Goal: Entertainment & Leisure: Consume media (video, audio)

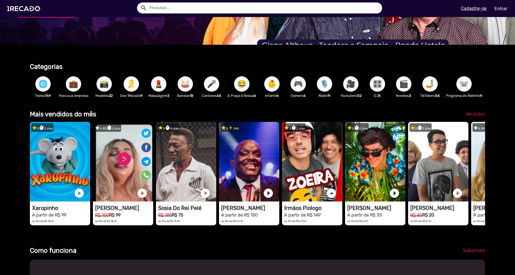
scroll to position [164, 0]
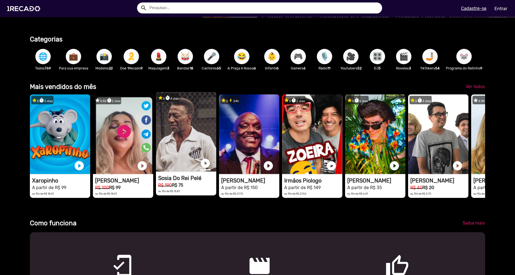
click at [204, 167] on link "play_circle_filled" at bounding box center [205, 163] width 11 height 11
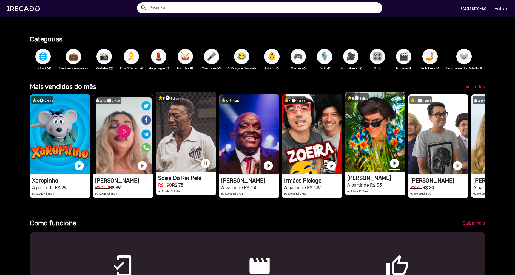
click at [396, 168] on link "play_circle_filled" at bounding box center [394, 163] width 11 height 11
click at [205, 165] on link "pause_circle" at bounding box center [205, 163] width 11 height 11
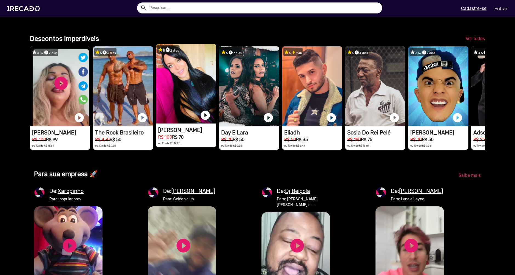
scroll to position [0, 511]
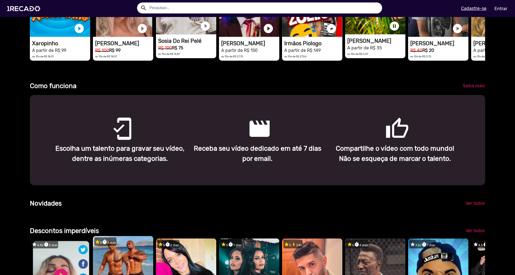
scroll to position [219, 0]
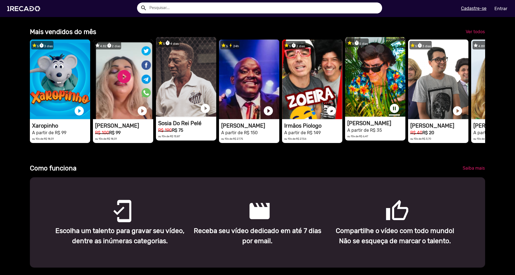
click at [395, 110] on link "pause_circle" at bounding box center [394, 108] width 11 height 11
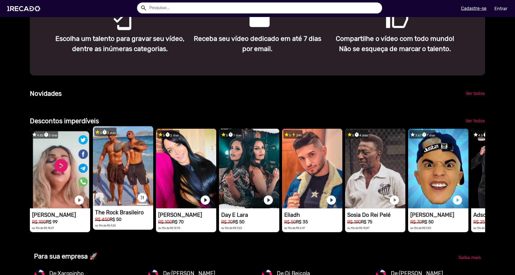
scroll to position [0, 1532]
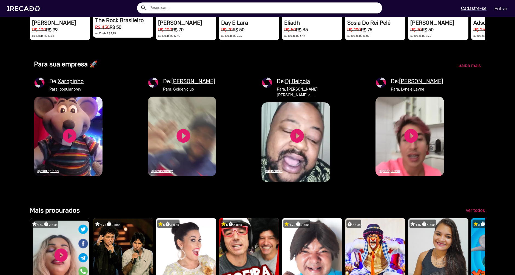
scroll to position [0, 0]
click at [180, 144] on link "play_circle_filled" at bounding box center [183, 135] width 16 height 16
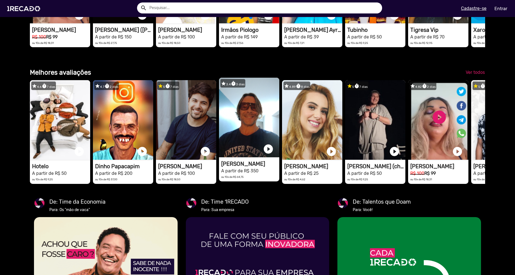
scroll to position [795, 0]
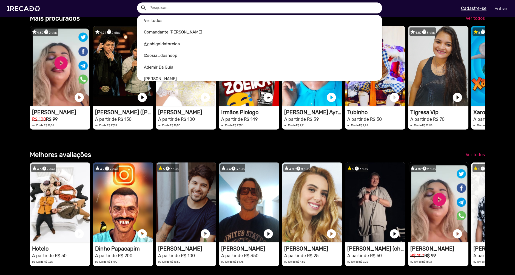
click at [183, 9] on input "text" at bounding box center [263, 7] width 237 height 11
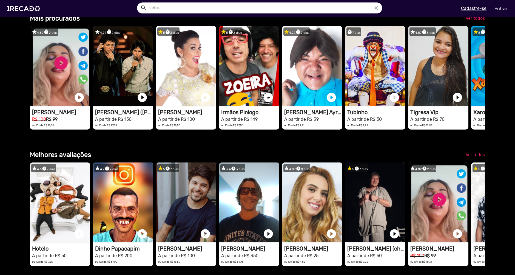
click at [138, 3] on button "search" at bounding box center [143, 8] width 10 height 10
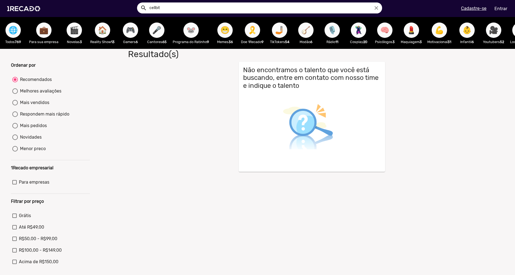
drag, startPoint x: 173, startPoint y: 7, endPoint x: 102, endPoint y: 8, distance: 70.2
click at [110, 9] on div "search cellbit close search menu" at bounding box center [130, 8] width 253 height 23
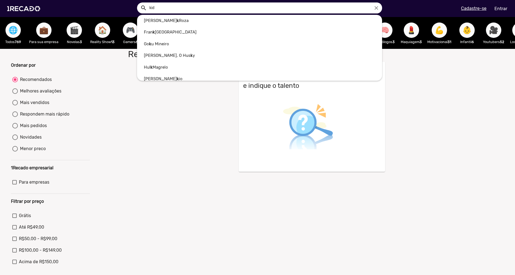
type input "kid"
click at [138, 3] on button "search" at bounding box center [143, 8] width 10 height 10
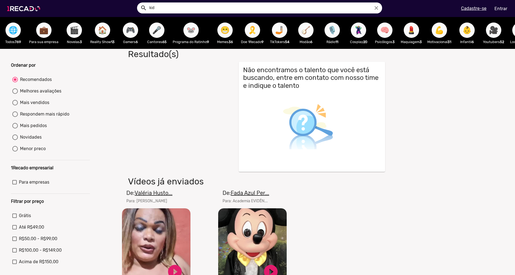
click at [24, 5] on img at bounding box center [24, 8] width 41 height 23
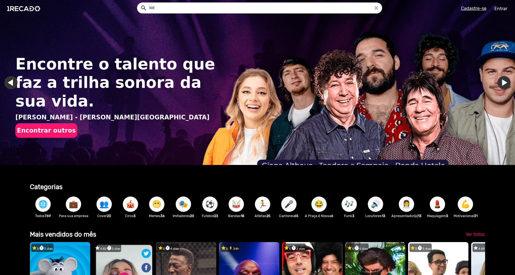
click at [411, 215] on p "Apresentador(a) 13" at bounding box center [406, 215] width 30 height 5
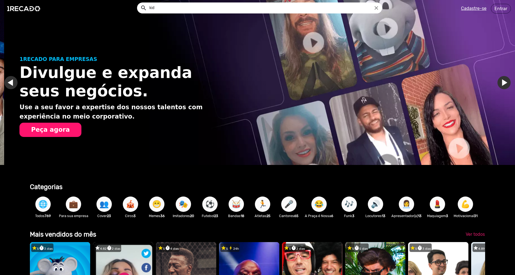
click at [404, 206] on span "👩‍💼" at bounding box center [406, 203] width 9 height 15
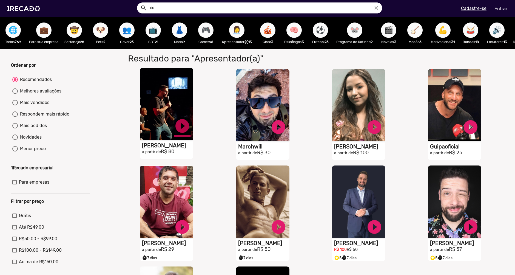
click at [181, 127] on link "play_circle_filled" at bounding box center [182, 126] width 16 height 16
click at [181, 131] on link "pause_circle" at bounding box center [182, 126] width 16 height 16
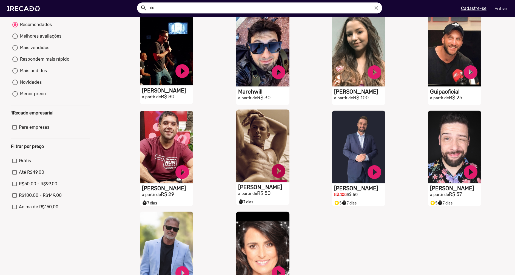
click at [190, 79] on link "play_circle_filled" at bounding box center [182, 71] width 16 height 16
click at [190, 79] on link "pause_circle" at bounding box center [182, 71] width 16 height 16
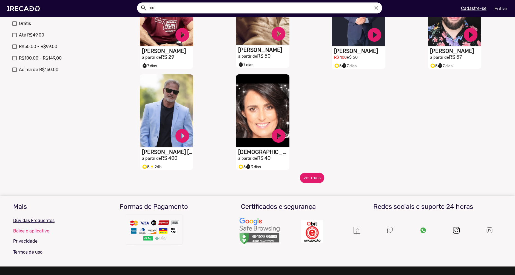
scroll to position [0, 0]
